Goal: Task Accomplishment & Management: Use online tool/utility

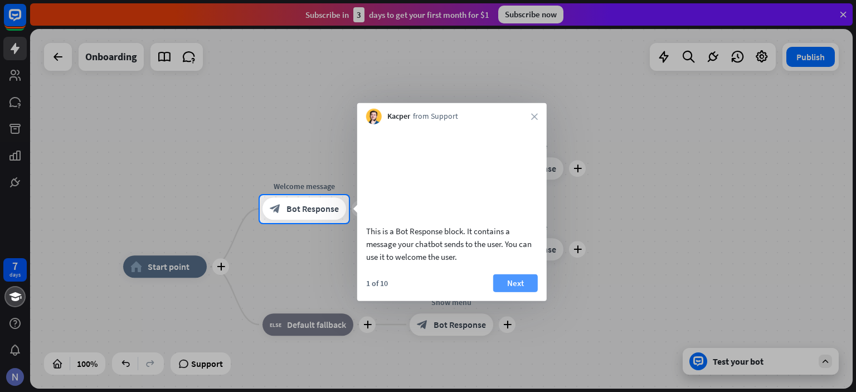
click at [525, 291] on button "Next" at bounding box center [515, 283] width 45 height 18
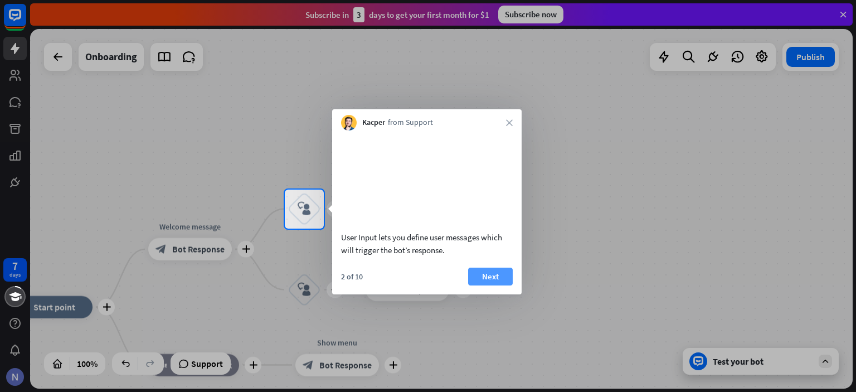
click at [498, 285] on button "Next" at bounding box center [490, 276] width 45 height 18
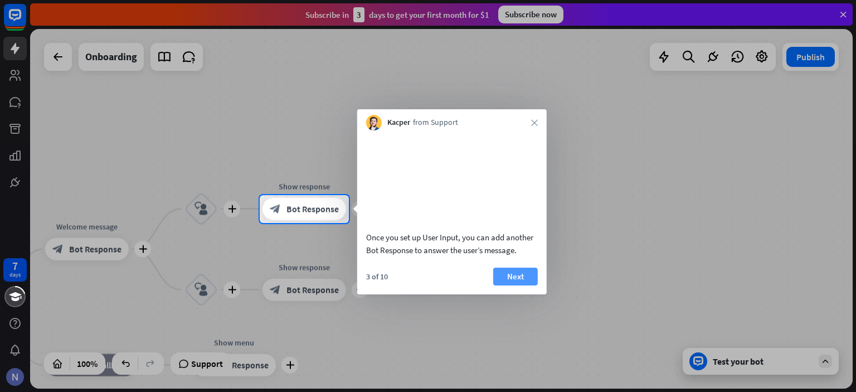
click at [504, 285] on button "Next" at bounding box center [515, 276] width 45 height 18
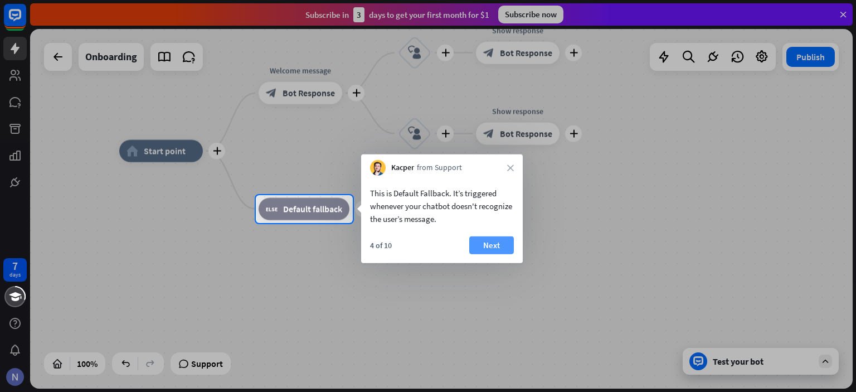
click at [496, 246] on button "Next" at bounding box center [491, 245] width 45 height 18
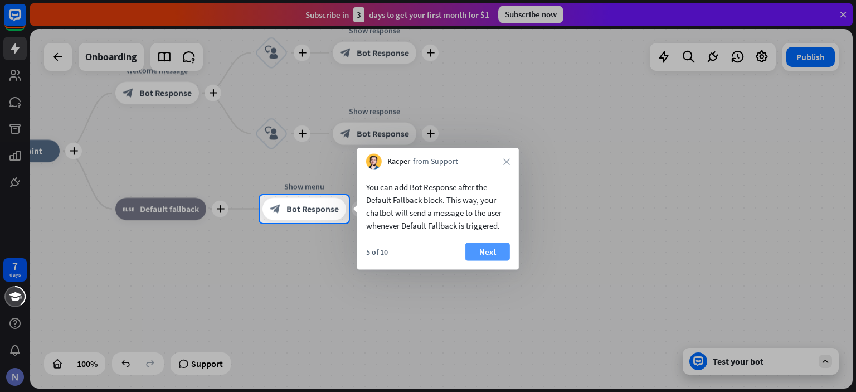
click at [494, 250] on button "Next" at bounding box center [487, 252] width 45 height 18
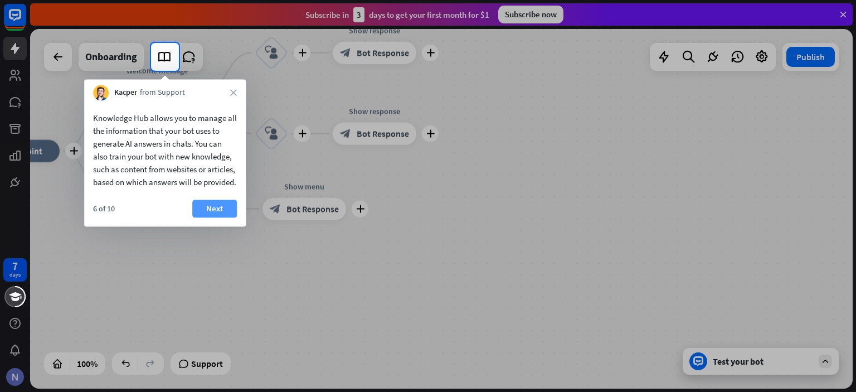
click at [210, 217] on button "Next" at bounding box center [214, 209] width 45 height 18
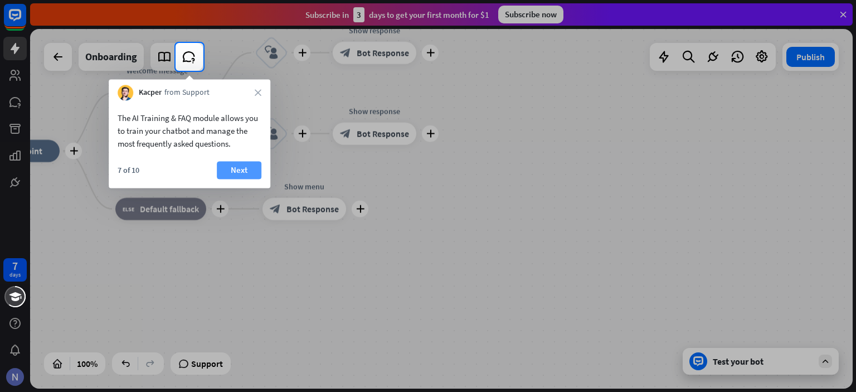
click at [237, 169] on button "Next" at bounding box center [239, 170] width 45 height 18
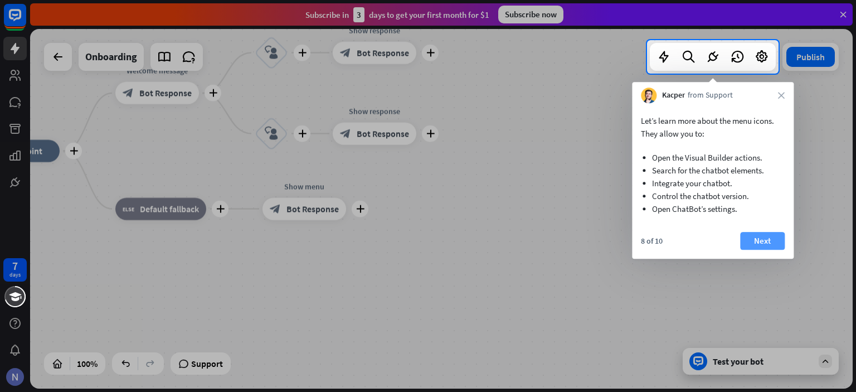
click at [770, 242] on button "Next" at bounding box center [762, 241] width 45 height 18
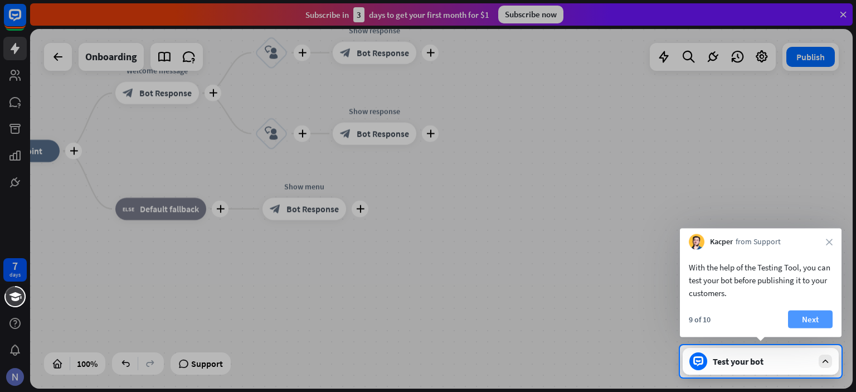
click at [805, 320] on button "Next" at bounding box center [810, 319] width 45 height 18
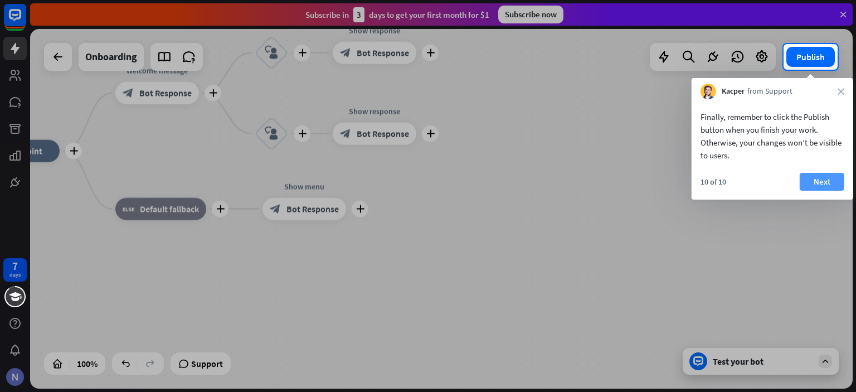
click at [827, 181] on button "Next" at bounding box center [822, 182] width 45 height 18
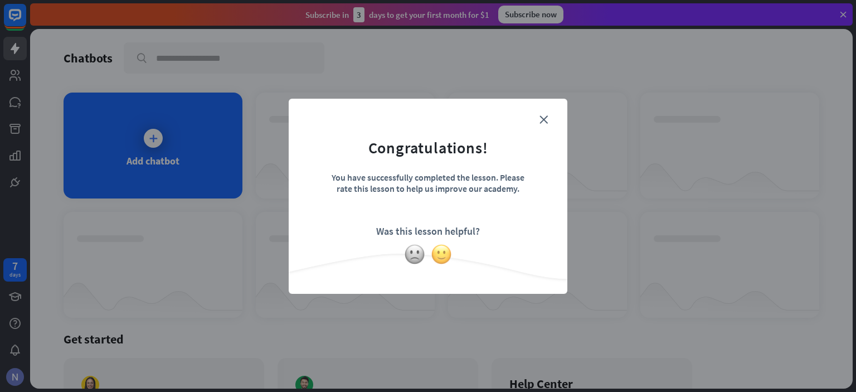
click at [443, 255] on img at bounding box center [441, 254] width 21 height 21
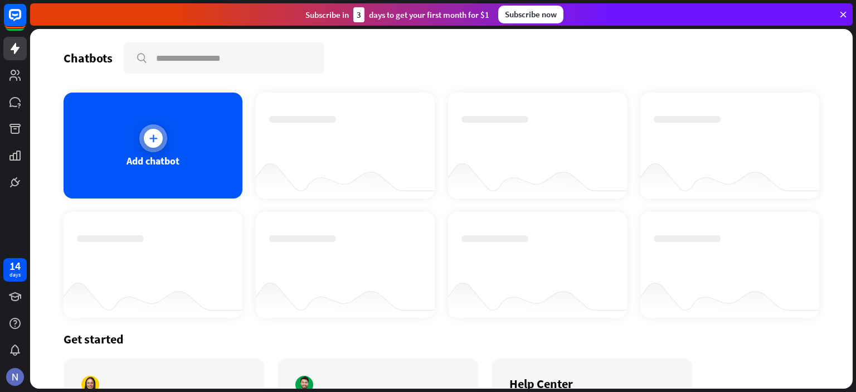
click at [148, 142] on icon at bounding box center [153, 138] width 11 height 11
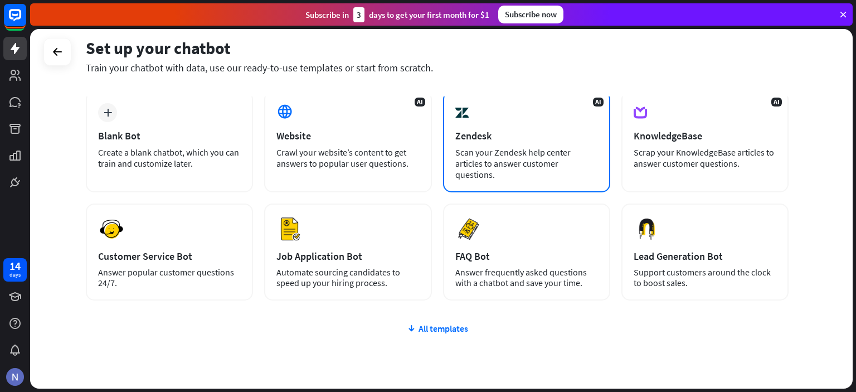
scroll to position [89, 0]
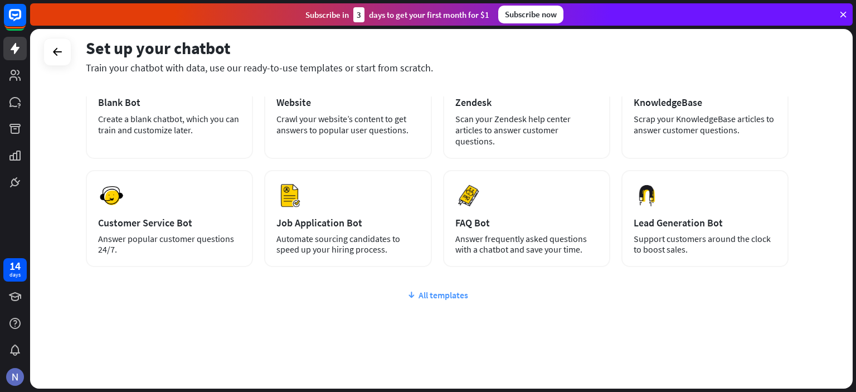
click at [441, 289] on div "All templates" at bounding box center [437, 294] width 703 height 11
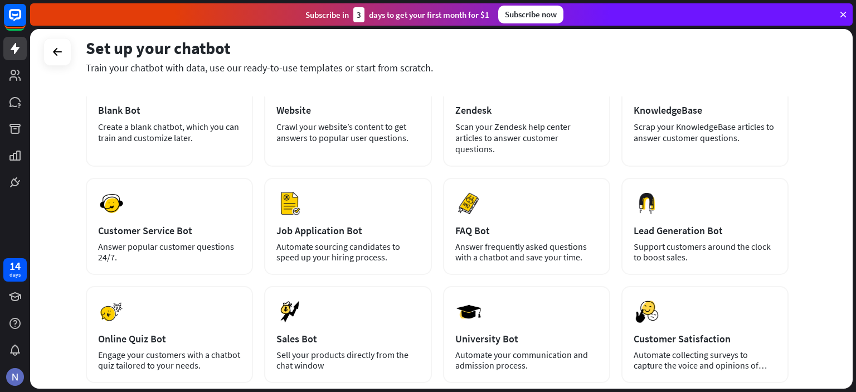
scroll to position [0, 0]
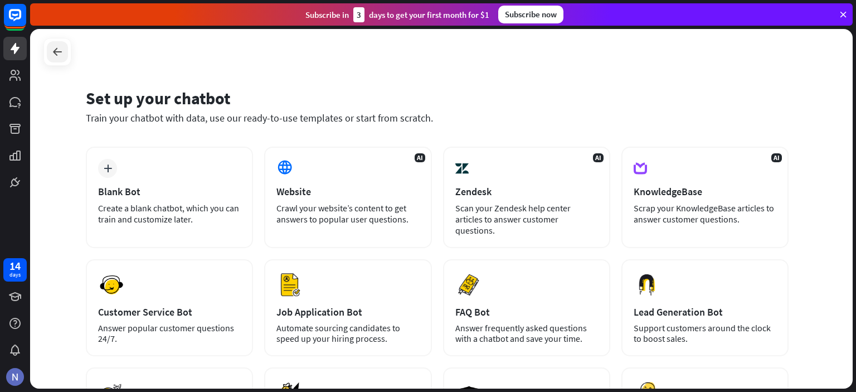
click at [60, 52] on icon at bounding box center [57, 51] width 13 height 13
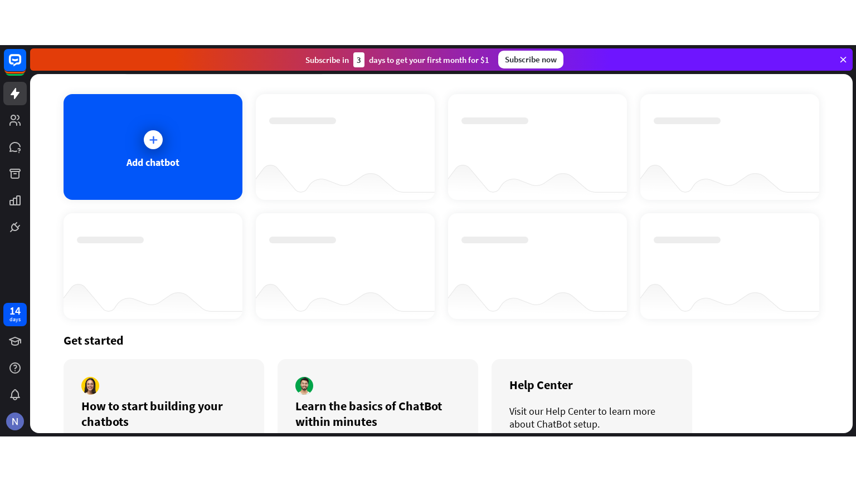
scroll to position [105, 0]
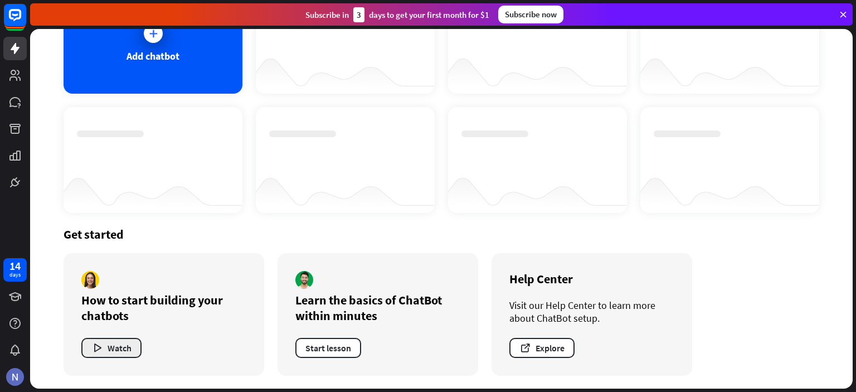
click at [118, 350] on button "Watch" at bounding box center [111, 348] width 60 height 20
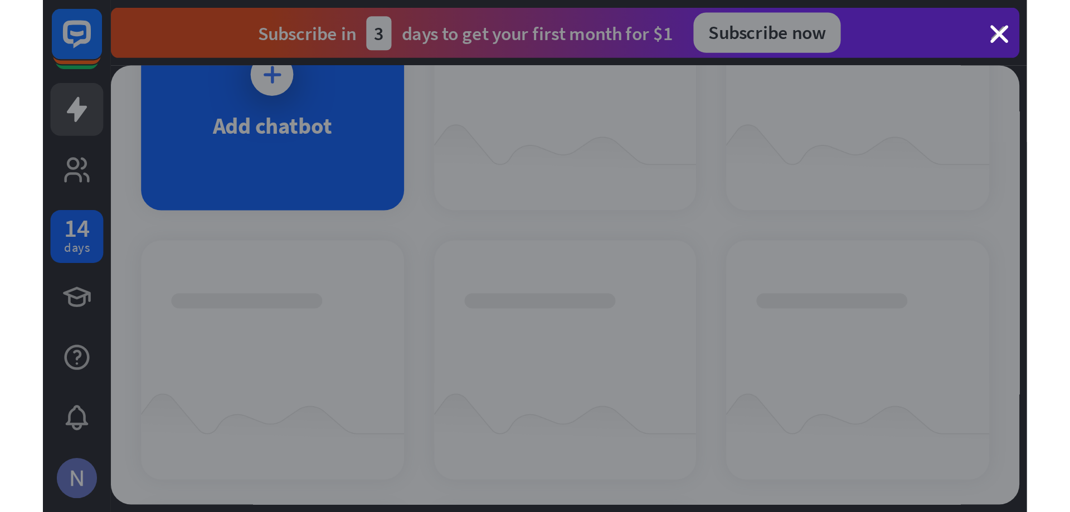
scroll to position [0, 0]
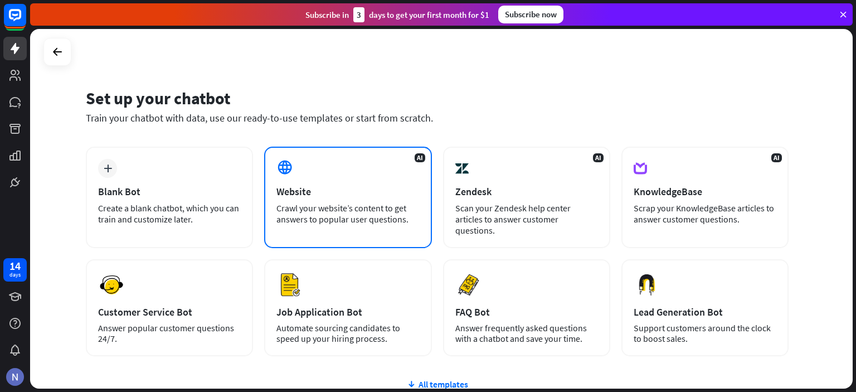
click at [337, 191] on div "Website" at bounding box center [347, 191] width 143 height 13
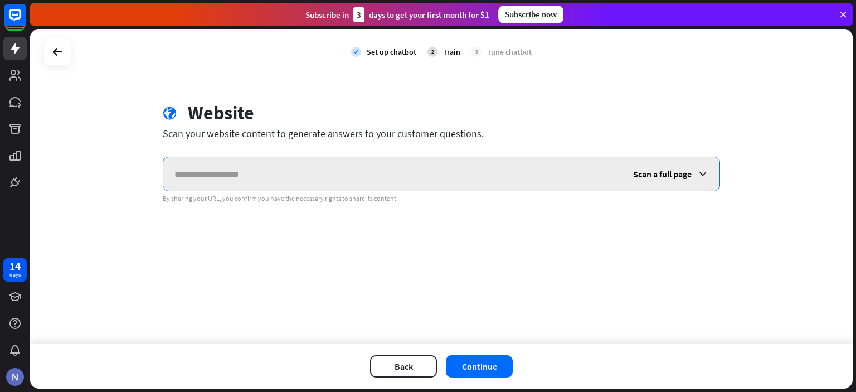
click at [327, 175] on input "text" at bounding box center [392, 173] width 459 height 33
type input "**********"
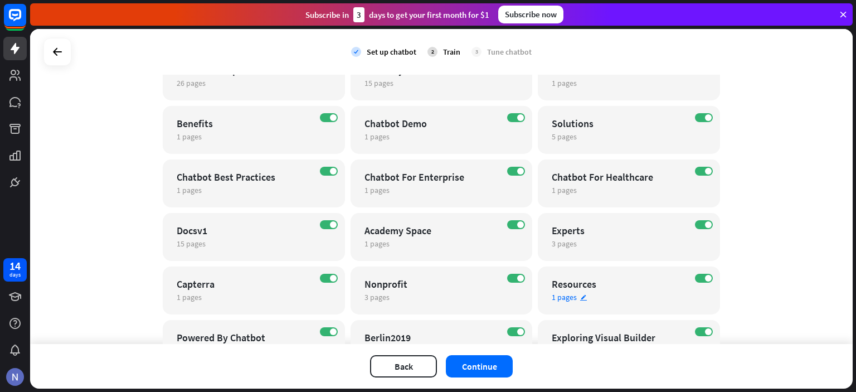
scroll to position [284, 0]
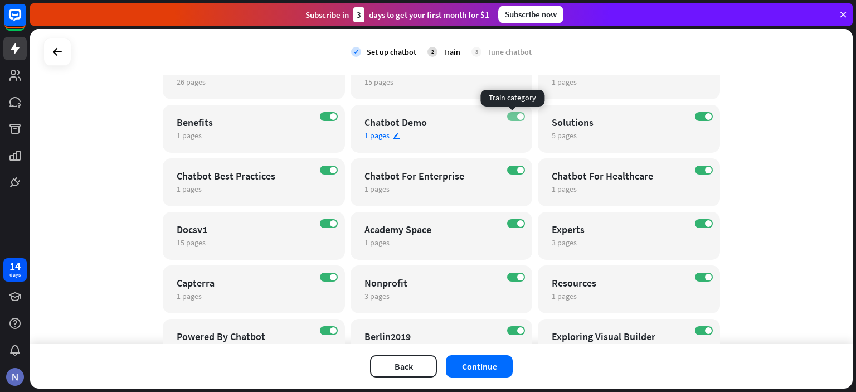
click at [507, 117] on label "ON" at bounding box center [516, 116] width 18 height 9
click at [507, 225] on label "ON" at bounding box center [516, 223] width 18 height 9
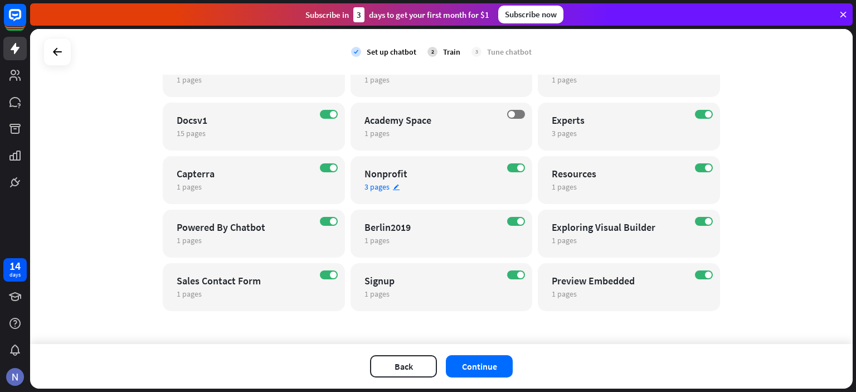
scroll to position [396, 0]
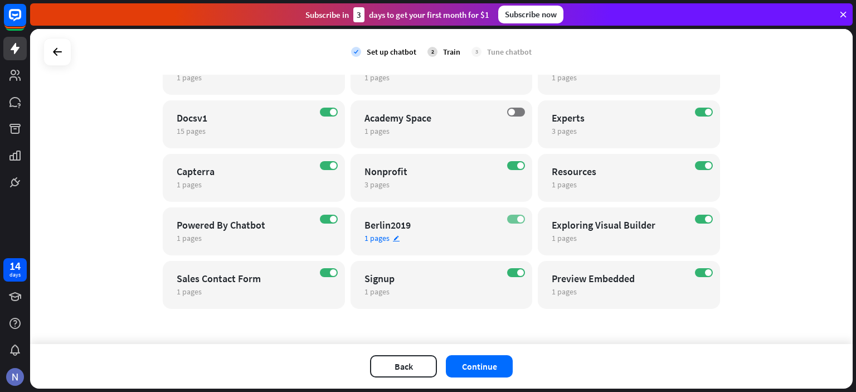
click at [507, 220] on label "ON" at bounding box center [516, 219] width 18 height 9
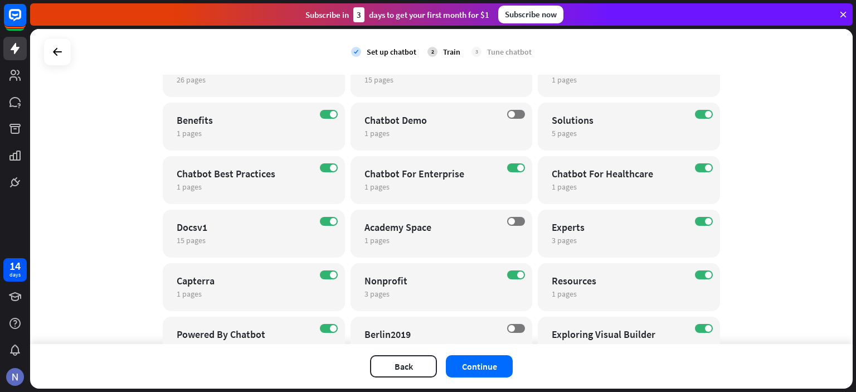
scroll to position [284, 0]
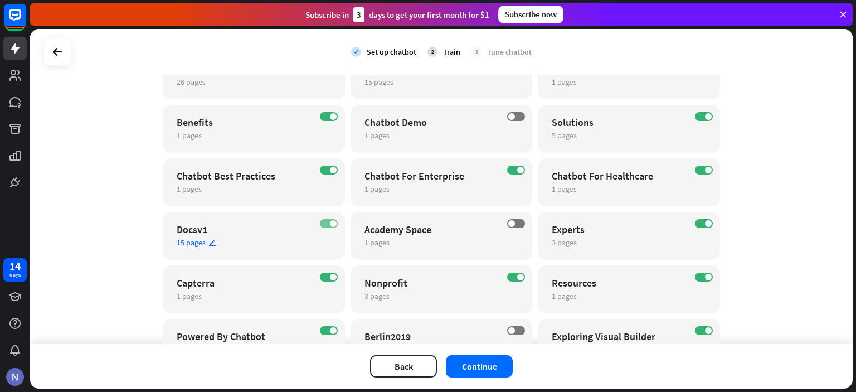
click at [320, 224] on label "ON" at bounding box center [329, 223] width 18 height 9
click at [320, 276] on label "ON" at bounding box center [329, 277] width 18 height 9
click at [499, 365] on button "Continue" at bounding box center [479, 366] width 67 height 22
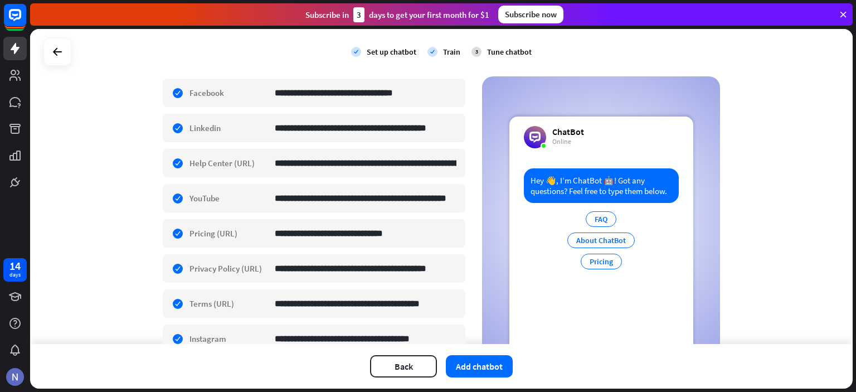
scroll to position [426, 0]
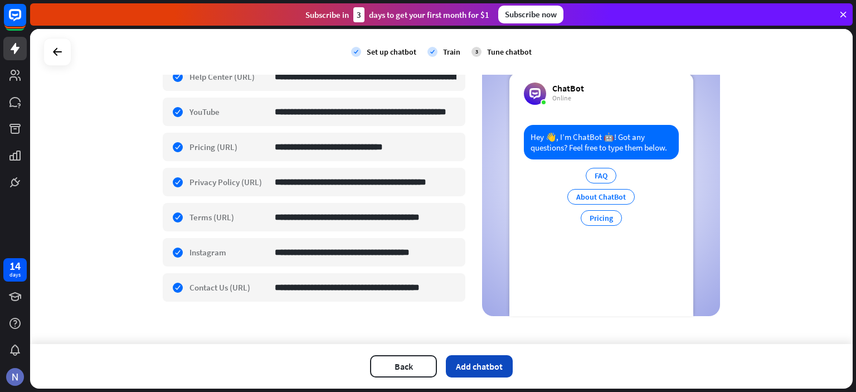
click at [495, 365] on button "Add chatbot" at bounding box center [479, 366] width 67 height 22
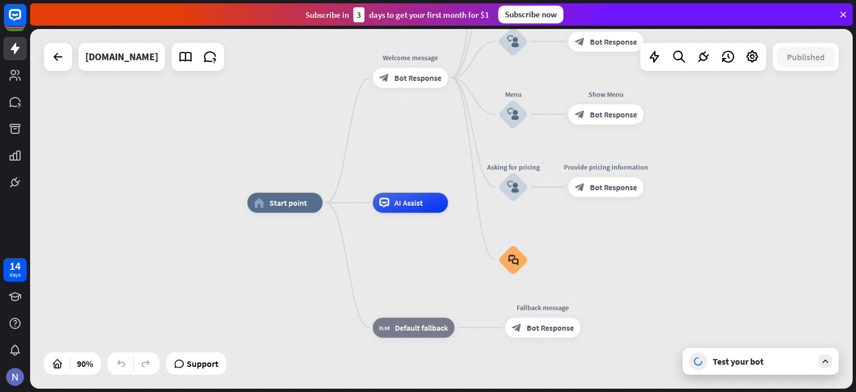
click at [824, 361] on icon at bounding box center [825, 361] width 10 height 10
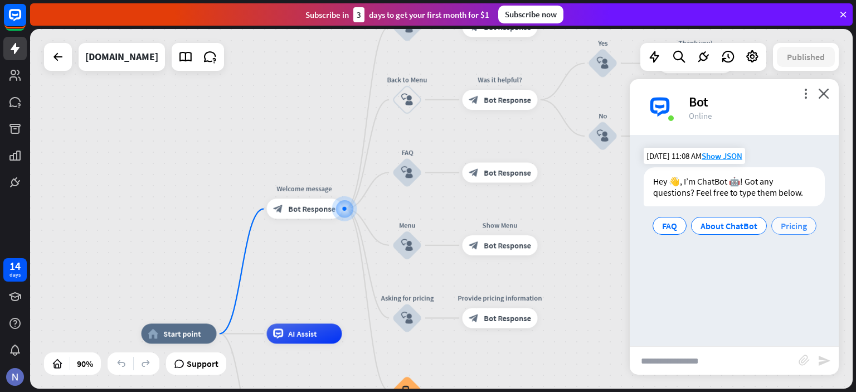
click at [805, 227] on span "Pricing" at bounding box center [794, 225] width 26 height 11
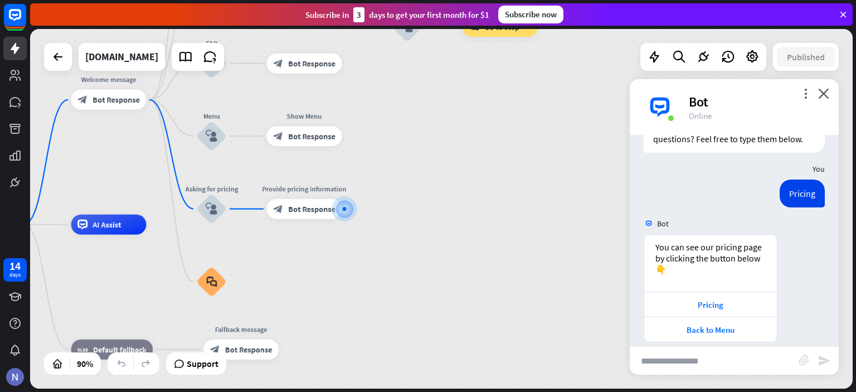
scroll to position [66, 0]
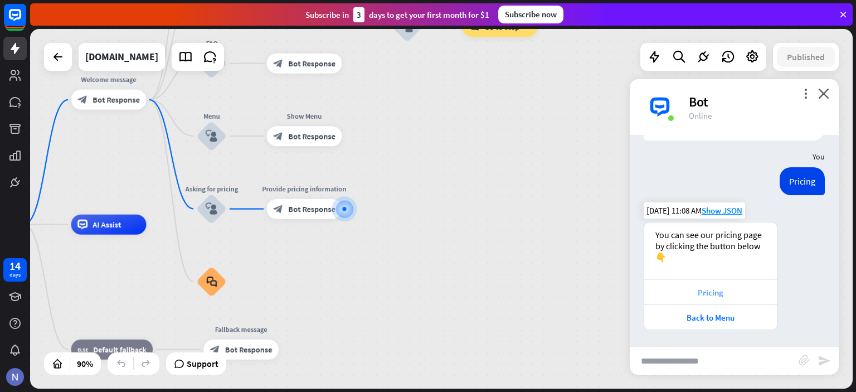
click at [715, 291] on div "Pricing" at bounding box center [710, 292] width 121 height 11
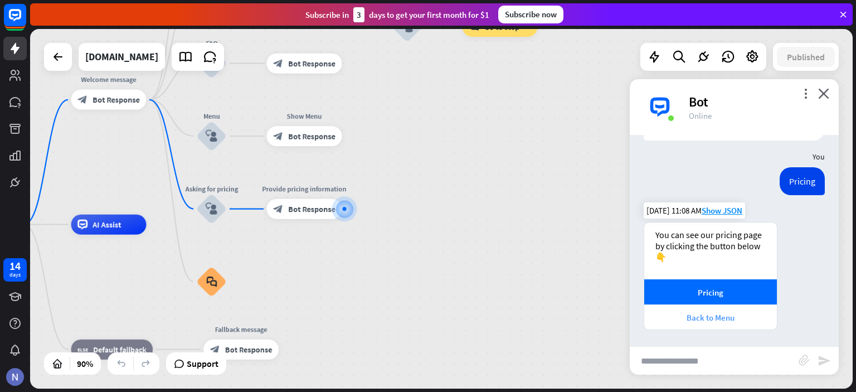
click at [713, 319] on div "Back to Menu" at bounding box center [710, 317] width 121 height 11
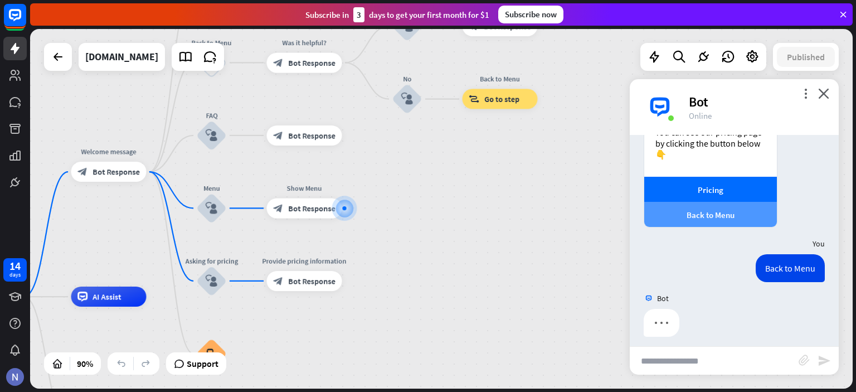
scroll to position [175, 0]
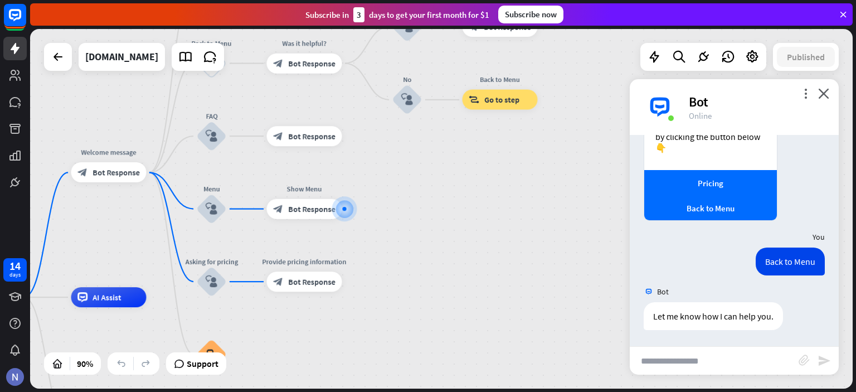
click at [735, 363] on input "text" at bounding box center [714, 361] width 169 height 28
type input "**********"
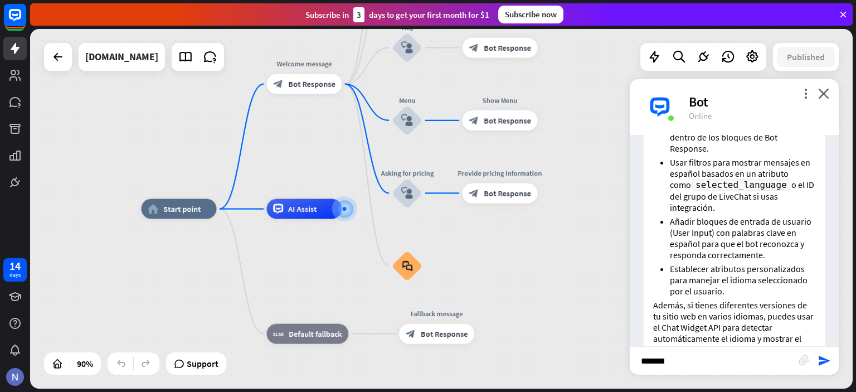
scroll to position [644, 0]
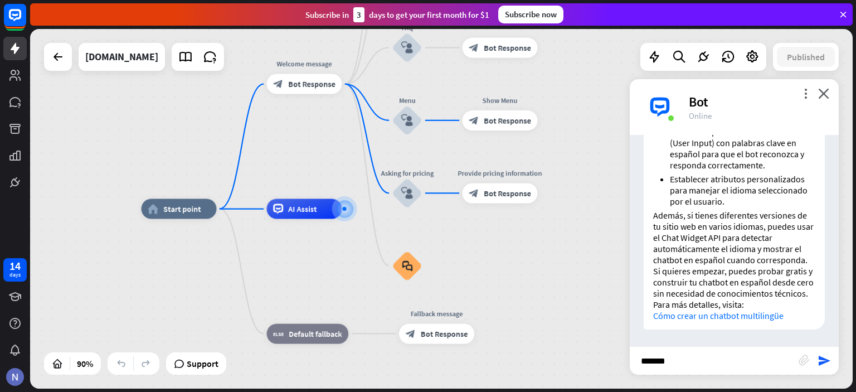
drag, startPoint x: 685, startPoint y: 364, endPoint x: 848, endPoint y: 275, distance: 185.3
click at [609, 365] on div "home_2 Start point Welcome message block_bot_response Bot Response About us blo…" at bounding box center [441, 208] width 823 height 359
type input "**********"
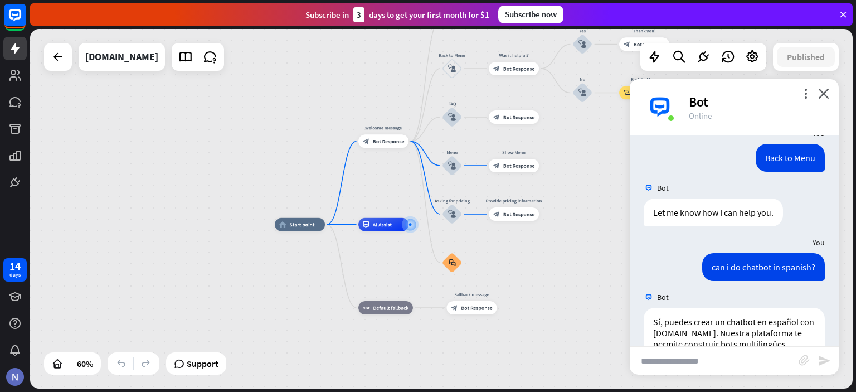
scroll to position [0, 0]
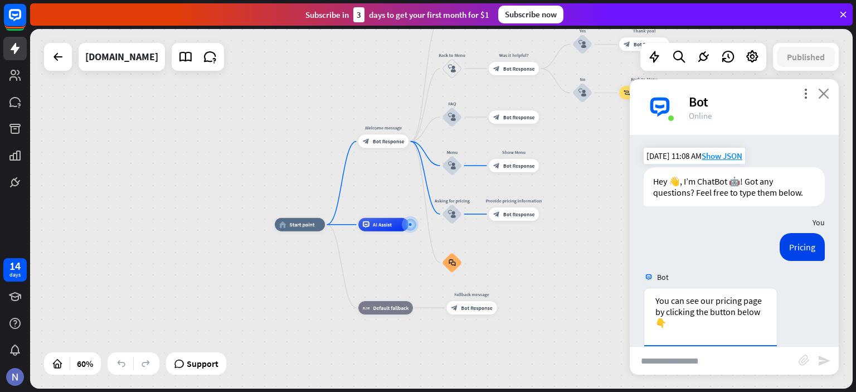
click at [825, 91] on icon "close" at bounding box center [823, 93] width 11 height 11
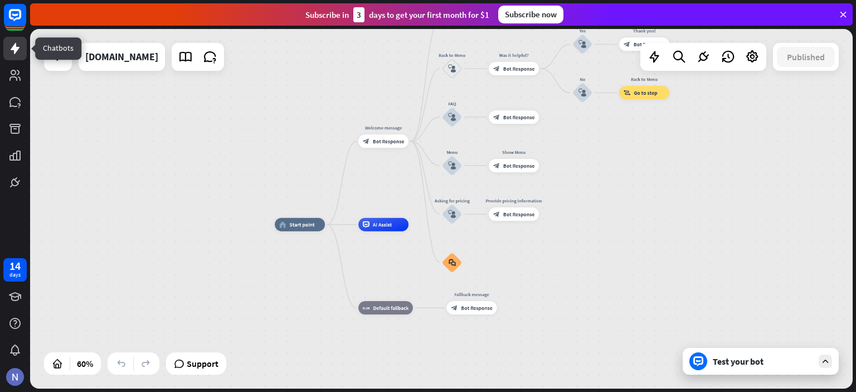
click at [17, 52] on icon at bounding box center [14, 48] width 13 height 13
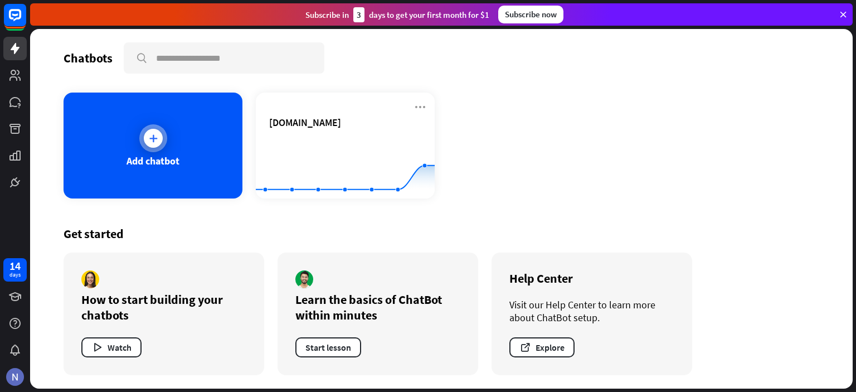
click at [155, 139] on icon at bounding box center [153, 138] width 11 height 11
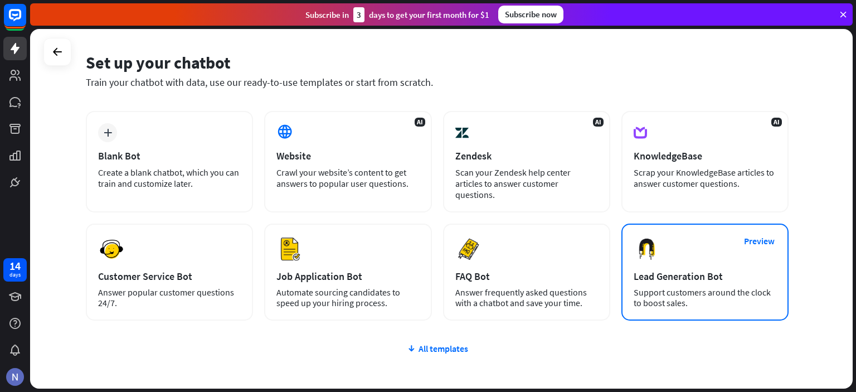
scroll to position [89, 0]
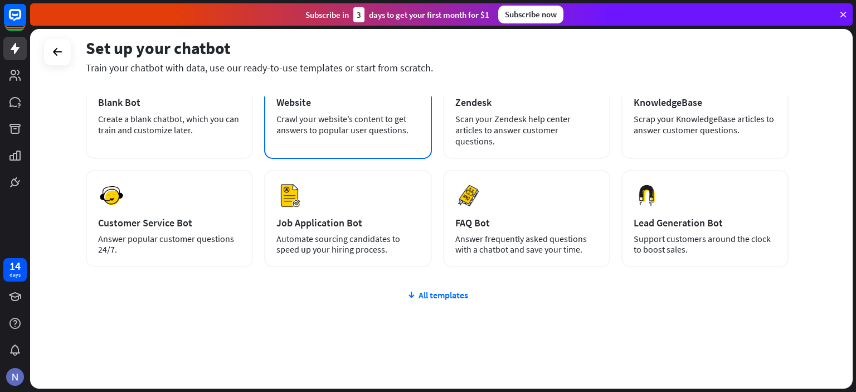
click at [353, 124] on div "Crawl your website’s content to get answers to popular user questions." at bounding box center [347, 124] width 143 height 22
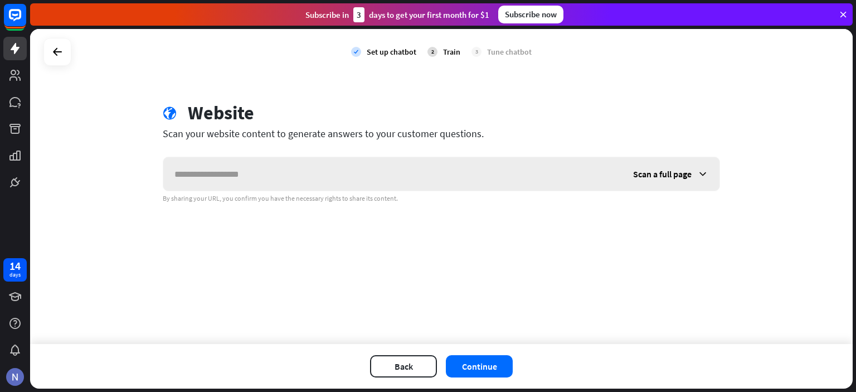
click at [363, 178] on input "text" at bounding box center [392, 173] width 459 height 33
type input "**********"
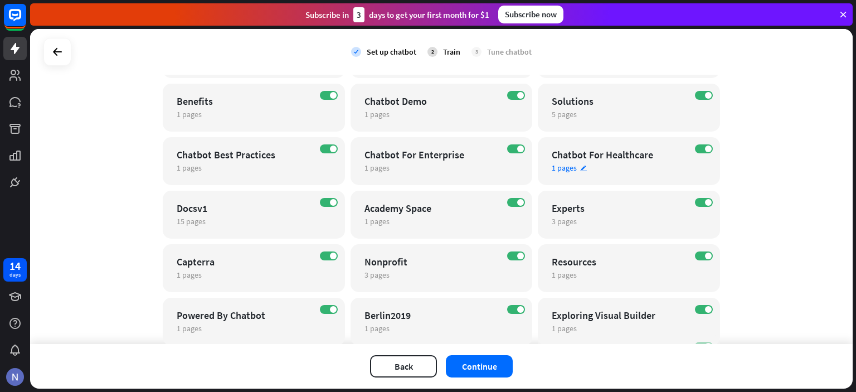
scroll to position [319, 0]
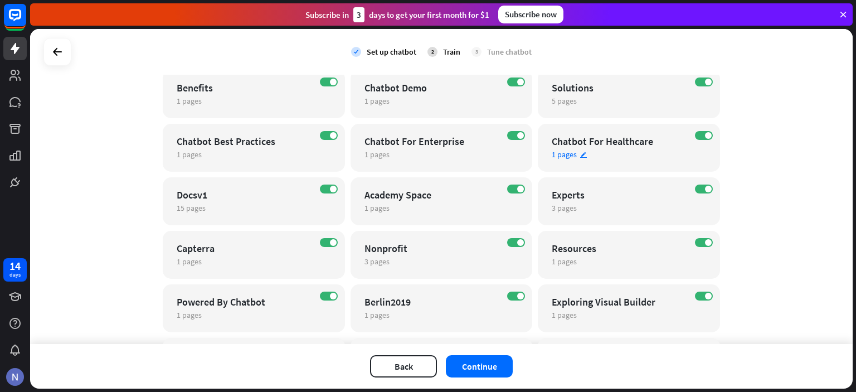
click at [564, 152] on span "1 pages" at bounding box center [564, 154] width 25 height 10
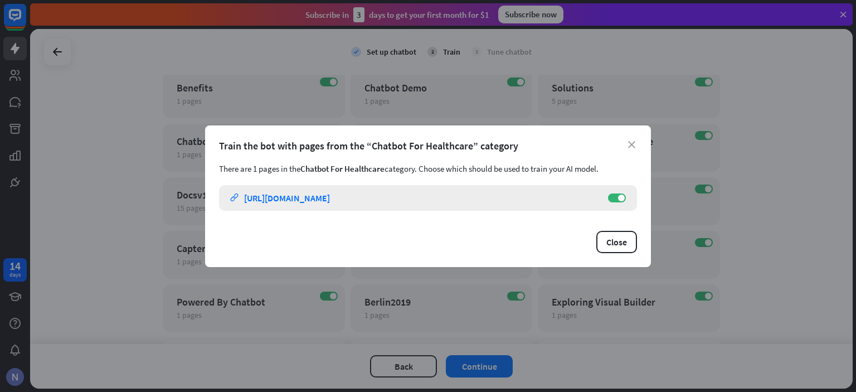
click at [330, 197] on div "[URL][DOMAIN_NAME]" at bounding box center [287, 197] width 86 height 11
click at [633, 143] on icon "close" at bounding box center [631, 144] width 7 height 7
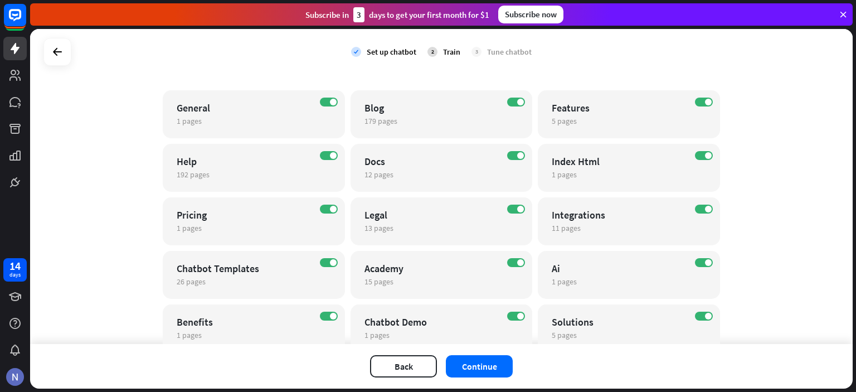
scroll to position [0, 0]
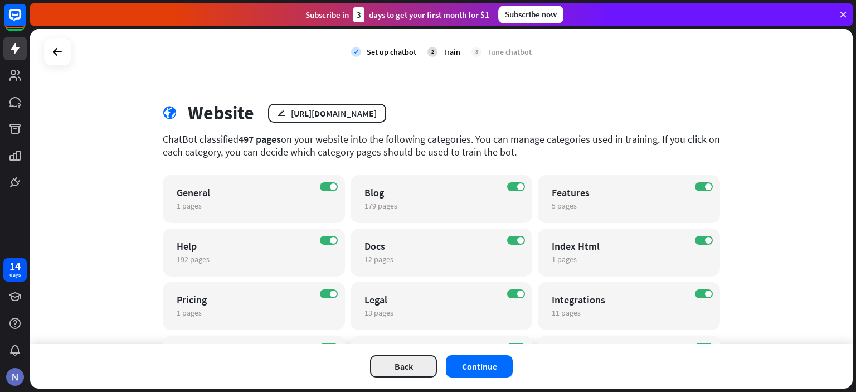
click at [421, 366] on button "Back" at bounding box center [403, 366] width 67 height 22
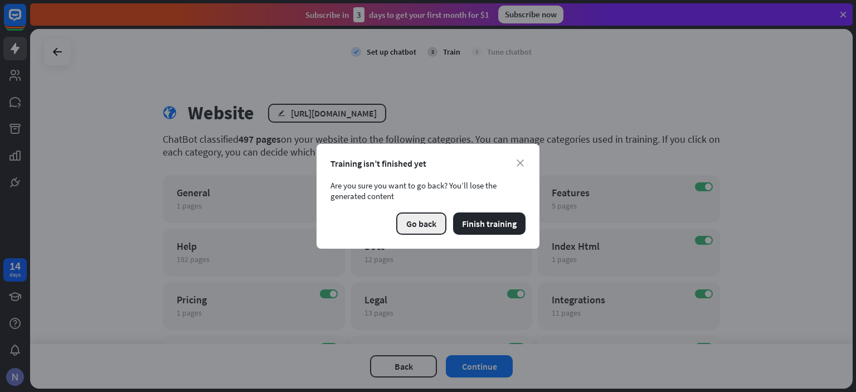
click at [434, 218] on button "Go back" at bounding box center [421, 223] width 50 height 22
